Goal: Contribute content: Add original content to the website for others to see

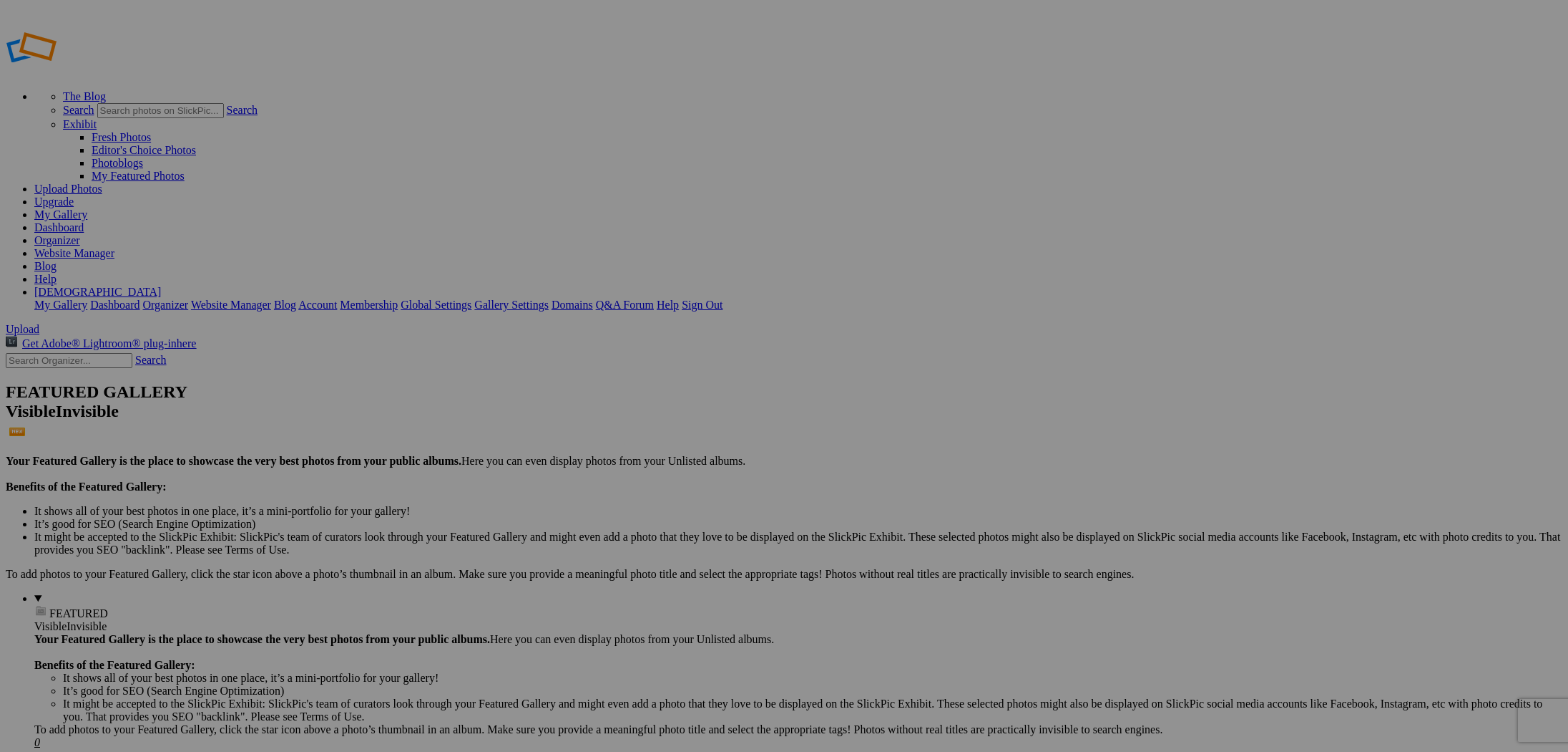
type input "1970 MG MGB"
click at [656, 447] on link "Create" at bounding box center [640, 454] width 30 height 12
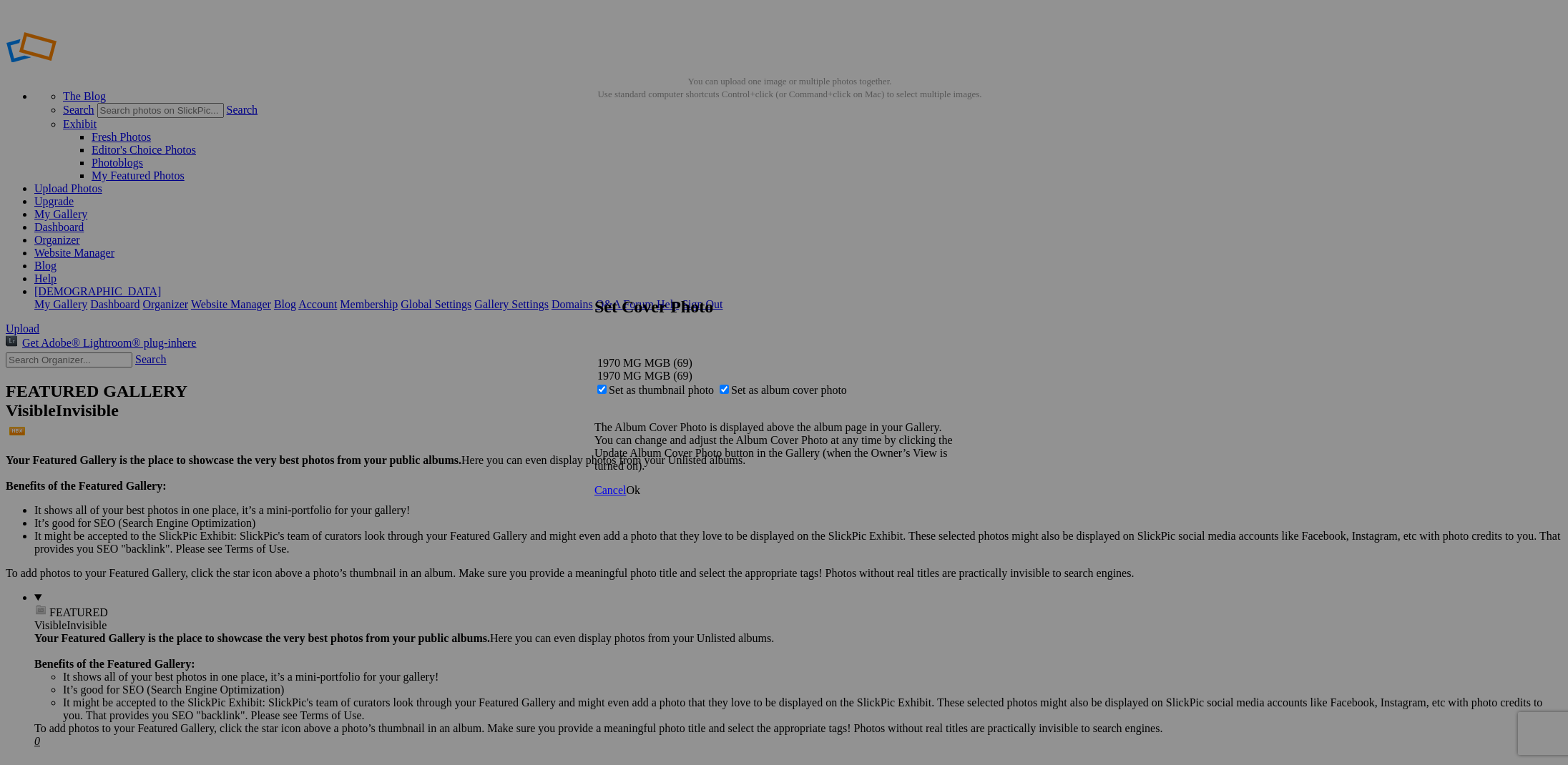
click at [640, 496] on span "Ok" at bounding box center [633, 490] width 15 height 12
